Goal: Task Accomplishment & Management: Use online tool/utility

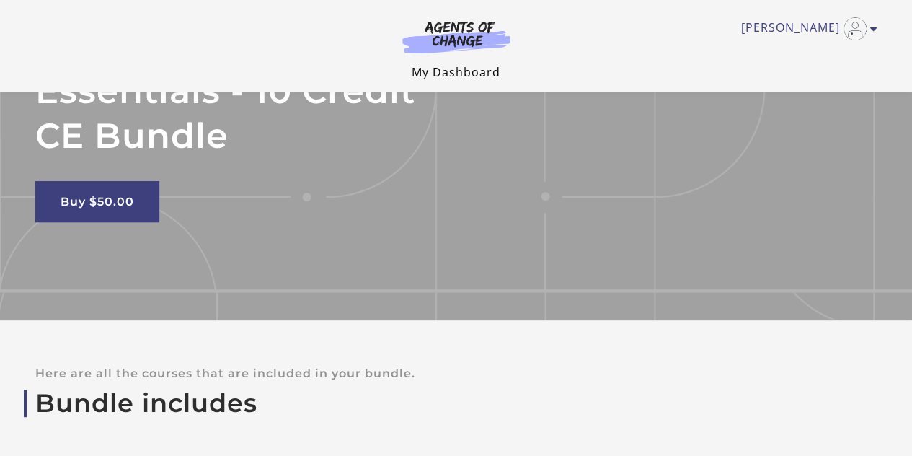
click at [480, 74] on link "My Dashboard" at bounding box center [456, 72] width 89 height 16
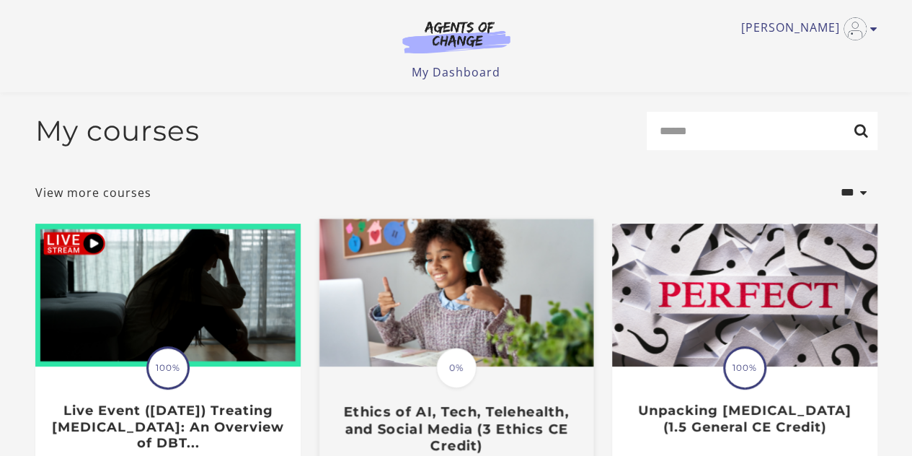
scroll to position [144, 0]
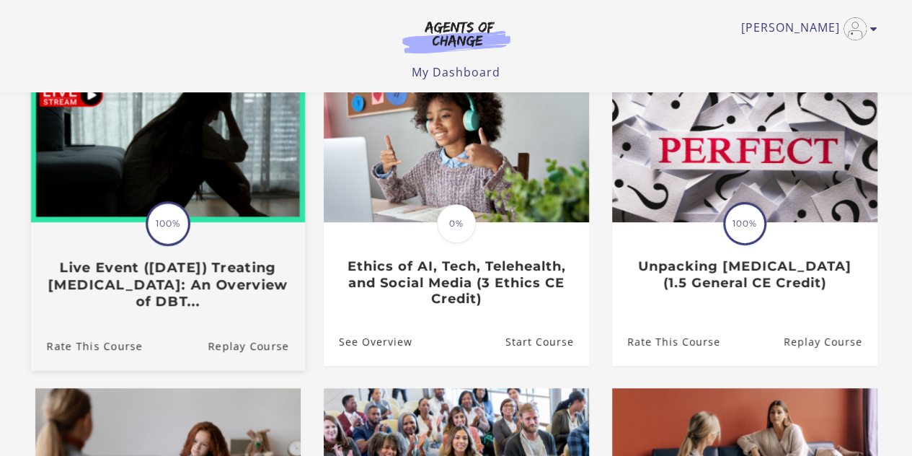
click at [244, 289] on h3 "Live Event ([DATE]) Treating [MEDICAL_DATA]: An Overview of DBT..." at bounding box center [167, 284] width 242 height 50
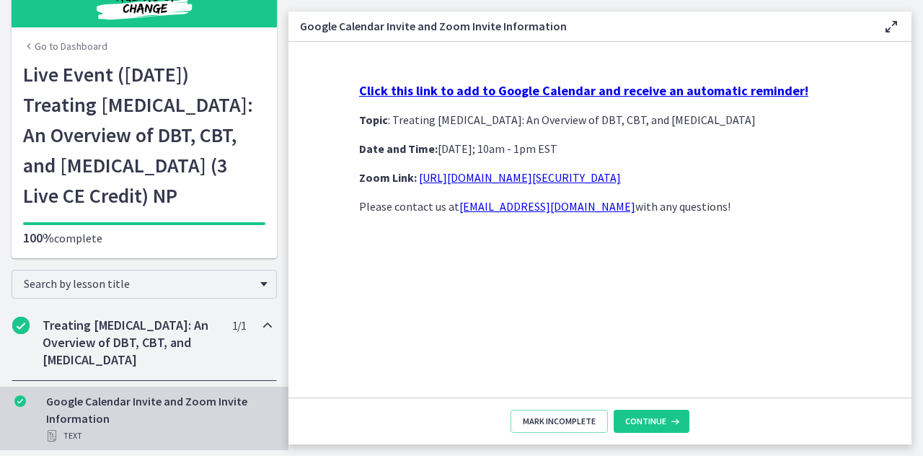
scroll to position [78, 0]
click at [652, 413] on button "Continue" at bounding box center [652, 421] width 76 height 23
